Goal: Transaction & Acquisition: Purchase product/service

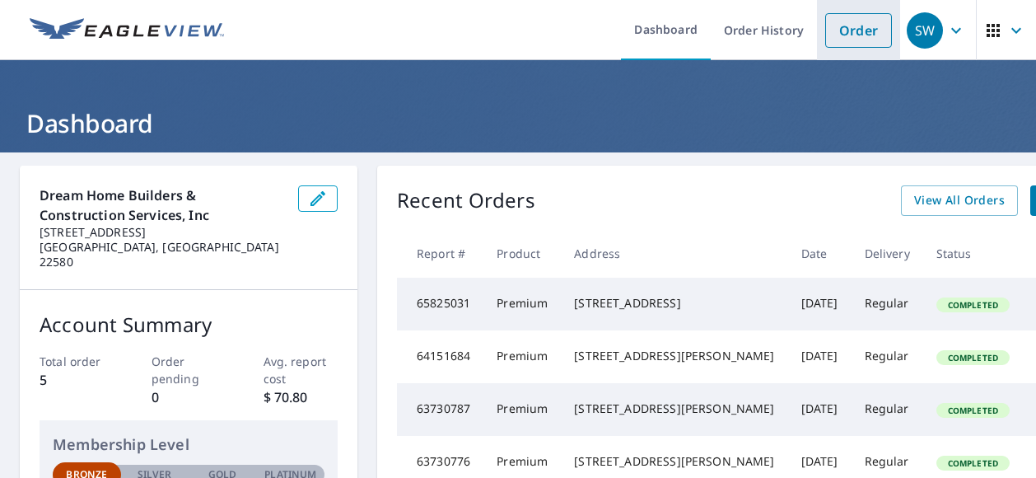
click at [848, 40] on link "Order" at bounding box center [858, 30] width 67 height 35
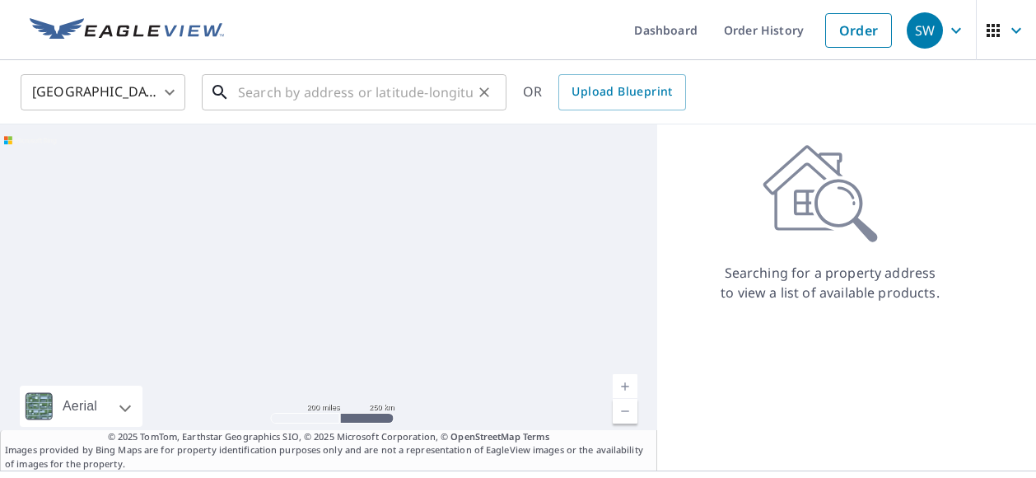
click at [346, 99] on input "text" at bounding box center [355, 92] width 235 height 46
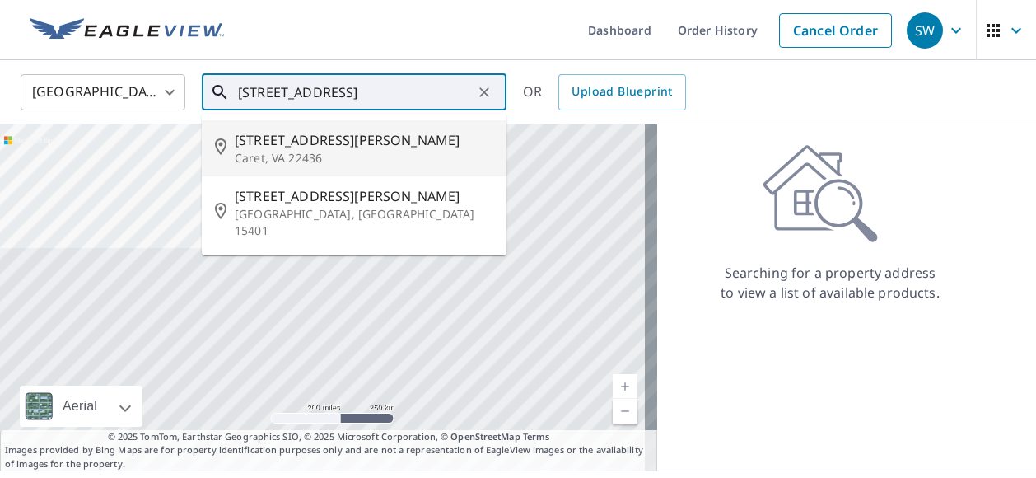
click at [328, 147] on span "[STREET_ADDRESS][PERSON_NAME]" at bounding box center [364, 140] width 259 height 20
type input "[STREET_ADDRESS][PERSON_NAME]"
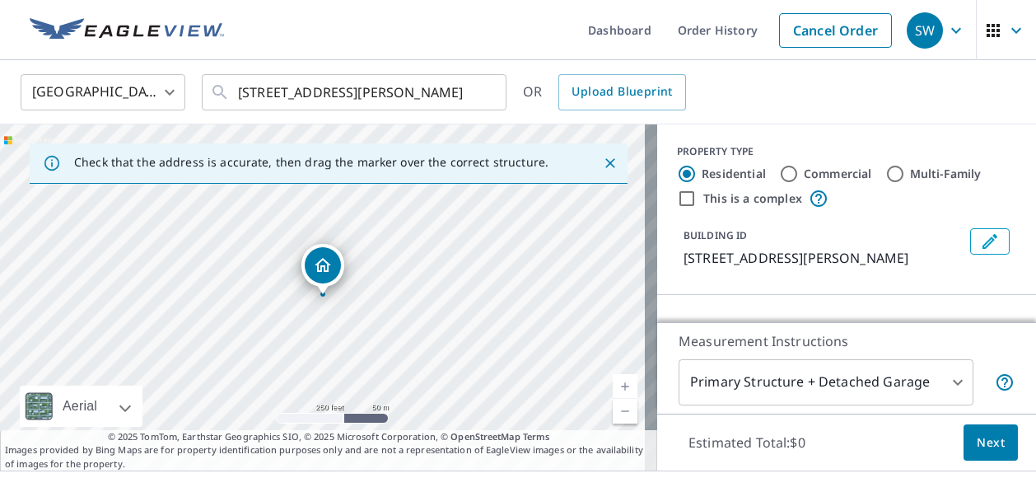
click at [613, 385] on link "Current Level 17, Zoom In" at bounding box center [625, 386] width 25 height 25
click at [613, 385] on link "Current Level 18, Zoom In" at bounding box center [625, 386] width 25 height 25
click at [602, 156] on icon "Close" at bounding box center [610, 163] width 16 height 16
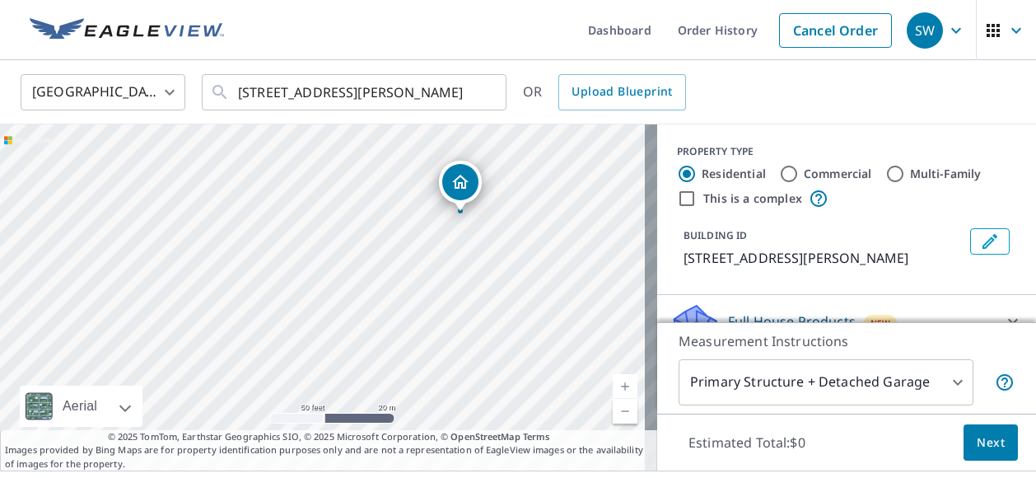
drag, startPoint x: 331, startPoint y: 256, endPoint x: 468, endPoint y: 173, distance: 160.7
drag, startPoint x: 394, startPoint y: 307, endPoint x: 581, endPoint y: 174, distance: 230.3
click at [581, 174] on div "[STREET_ADDRESS][PERSON_NAME]" at bounding box center [328, 297] width 657 height 346
drag, startPoint x: 435, startPoint y: 290, endPoint x: 431, endPoint y: 381, distance: 91.5
click at [431, 431] on div "[STREET_ADDRESS][PERSON_NAME] Aerial Road A standard road map Aerial A detailed…" at bounding box center [328, 297] width 657 height 346
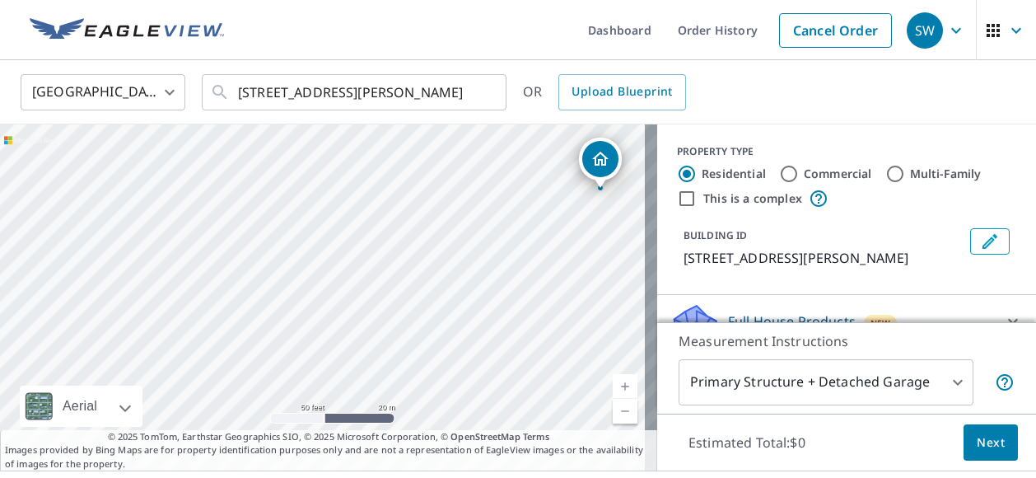
click at [524, 317] on div "[STREET_ADDRESS][PERSON_NAME]" at bounding box center [328, 297] width 657 height 346
drag, startPoint x: 482, startPoint y: 133, endPoint x: 544, endPoint y: 95, distance: 72.9
click at [544, 95] on div "United States [GEOGRAPHIC_DATA] ​ [STREET_ADDRESS][PERSON_NAME] ​ OR Upload Blu…" at bounding box center [518, 265] width 1036 height 410
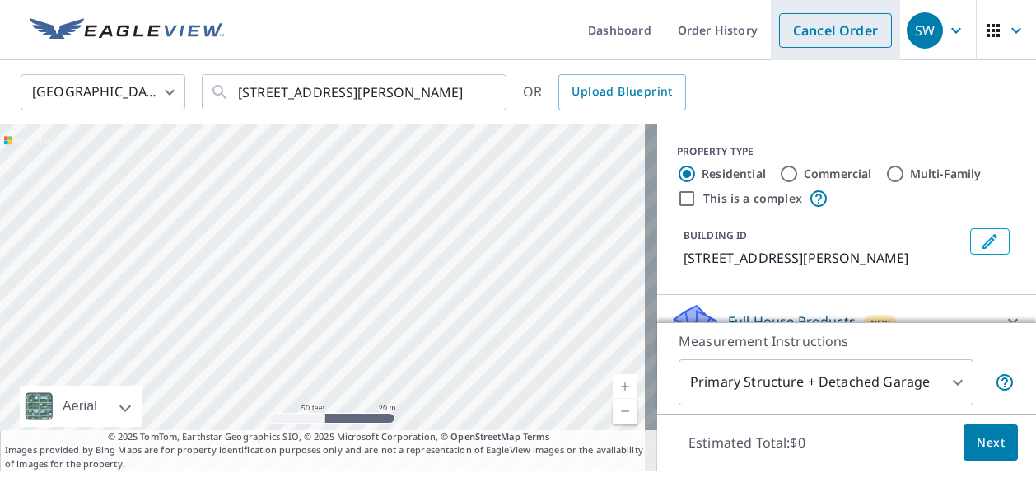
click at [804, 26] on link "Cancel Order" at bounding box center [835, 30] width 113 height 35
